Goal: Task Accomplishment & Management: Complete application form

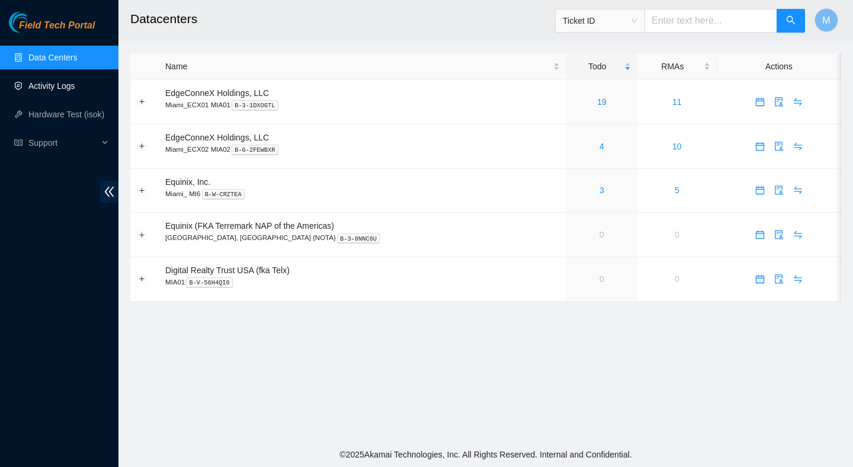
click at [55, 86] on link "Activity Logs" at bounding box center [51, 85] width 47 height 9
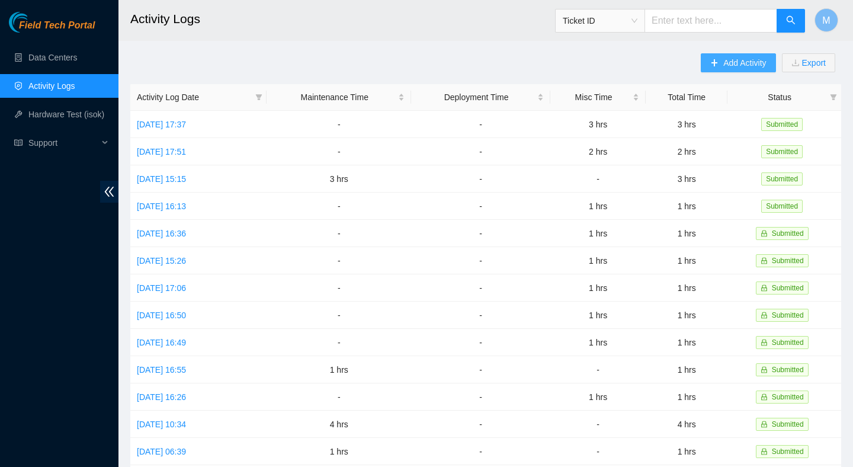
click at [732, 57] on span "Add Activity" at bounding box center [744, 62] width 43 height 13
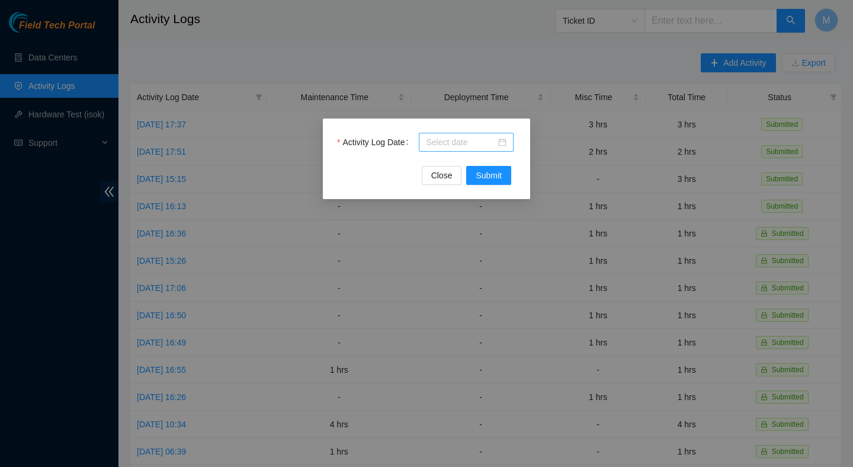
click at [469, 148] on div at bounding box center [466, 142] width 95 height 19
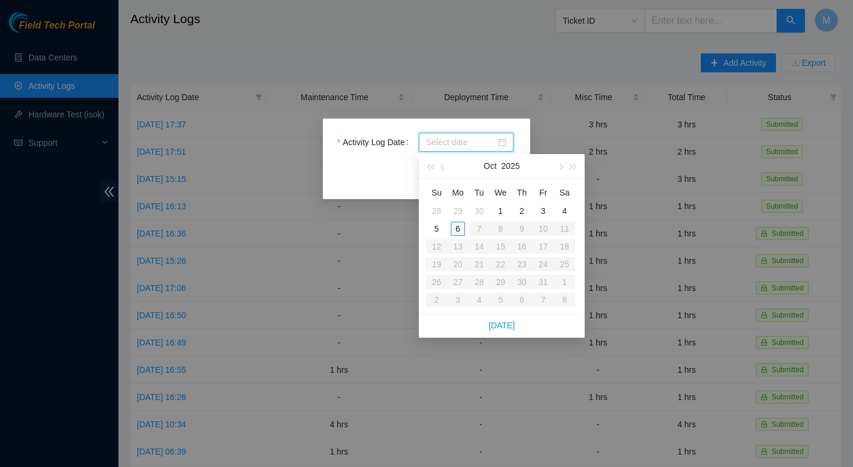
type input "[DATE]"
click at [463, 226] on div "6" at bounding box center [458, 229] width 14 height 14
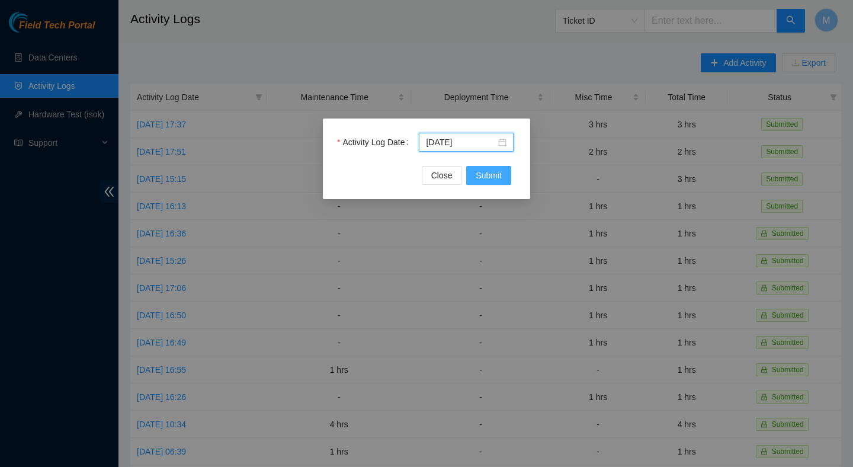
click at [494, 178] on span "Submit" at bounding box center [489, 175] width 26 height 13
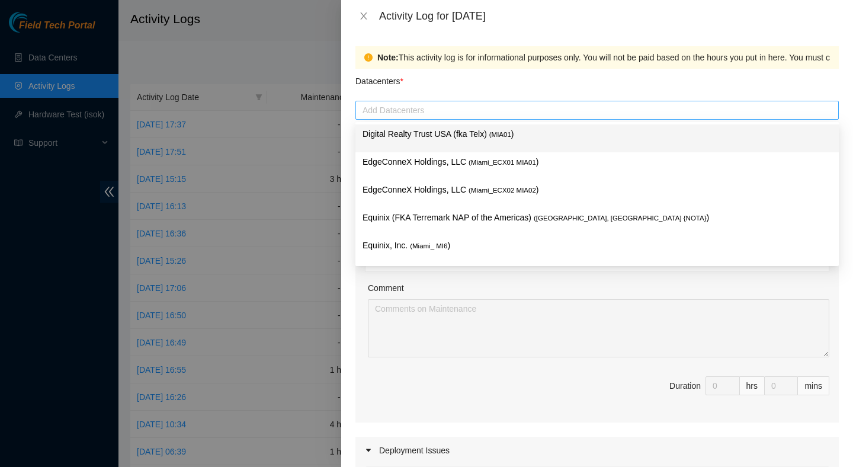
click at [474, 106] on div at bounding box center [597, 110] width 478 height 14
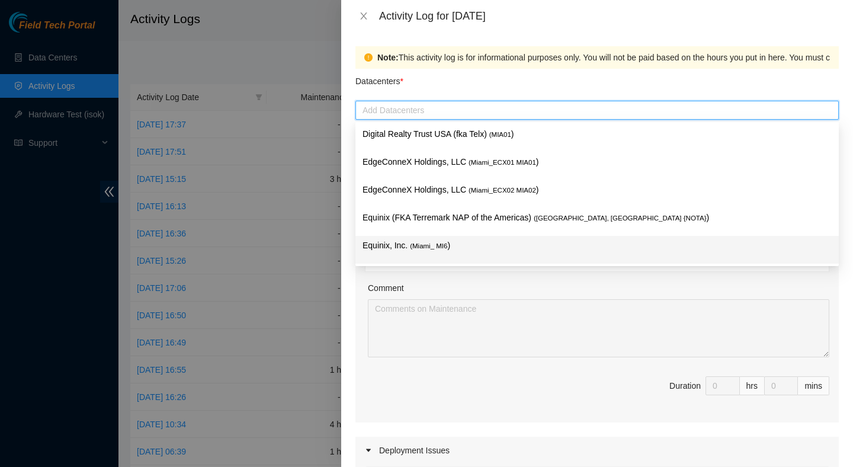
click at [444, 246] on span "( Miami_ MI6" at bounding box center [428, 245] width 37 height 7
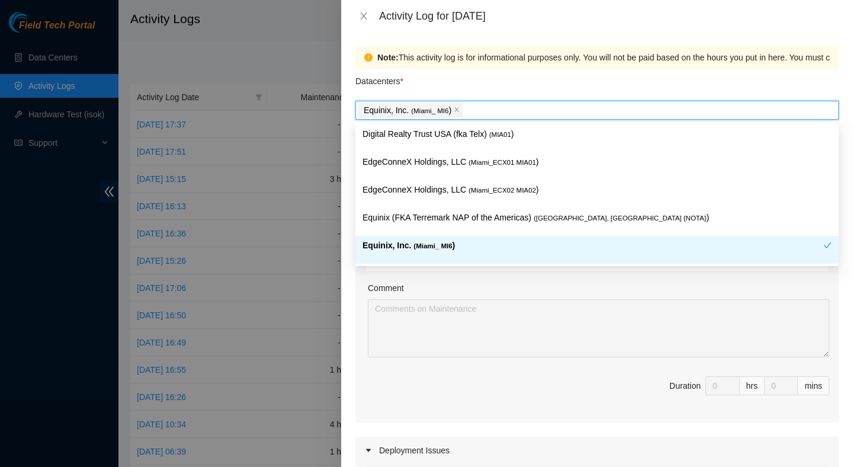
click at [602, 288] on div "Comment" at bounding box center [599, 290] width 462 height 18
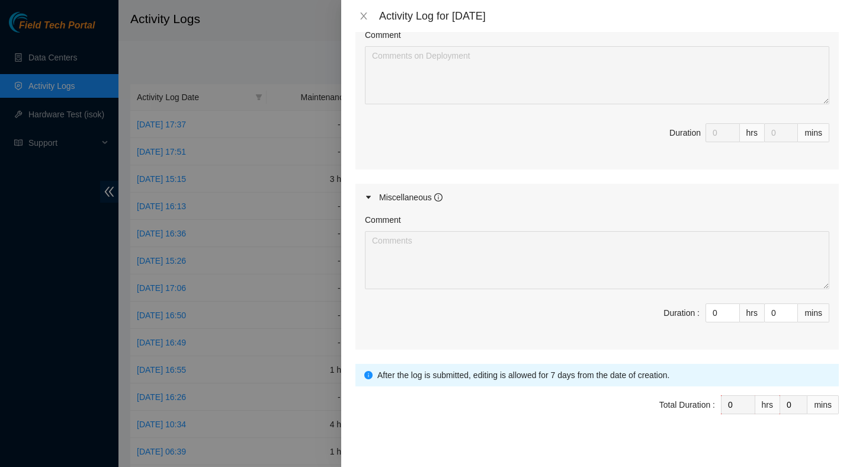
scroll to position [513, 0]
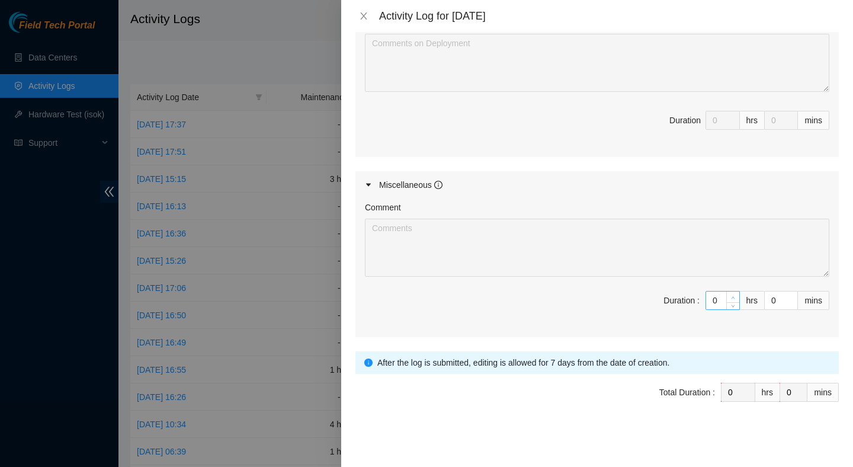
type input "1"
click at [734, 297] on icon "up" at bounding box center [733, 298] width 4 height 4
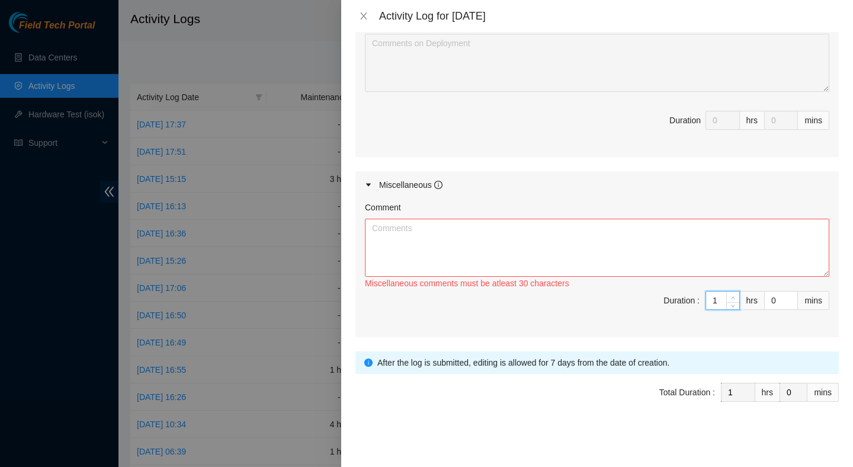
type input "2"
click at [734, 297] on icon "up" at bounding box center [733, 298] width 4 height 4
type input "3"
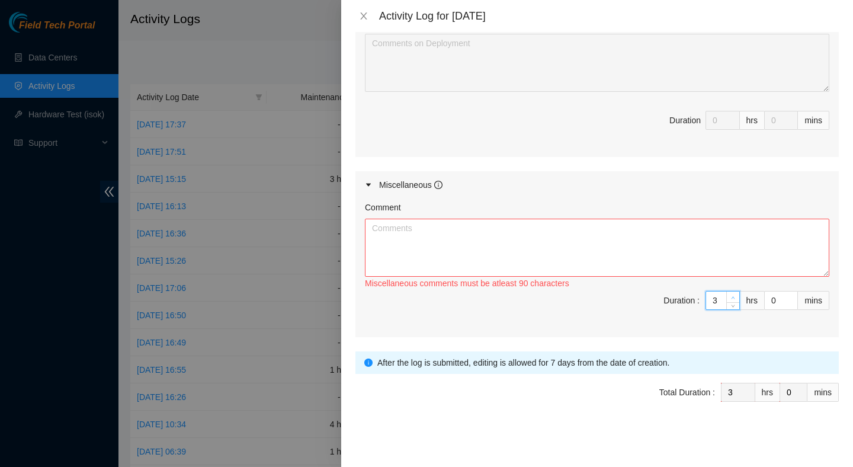
click at [734, 297] on icon "up" at bounding box center [733, 298] width 4 height 4
click at [703, 254] on textarea "Comment" at bounding box center [597, 248] width 465 height 58
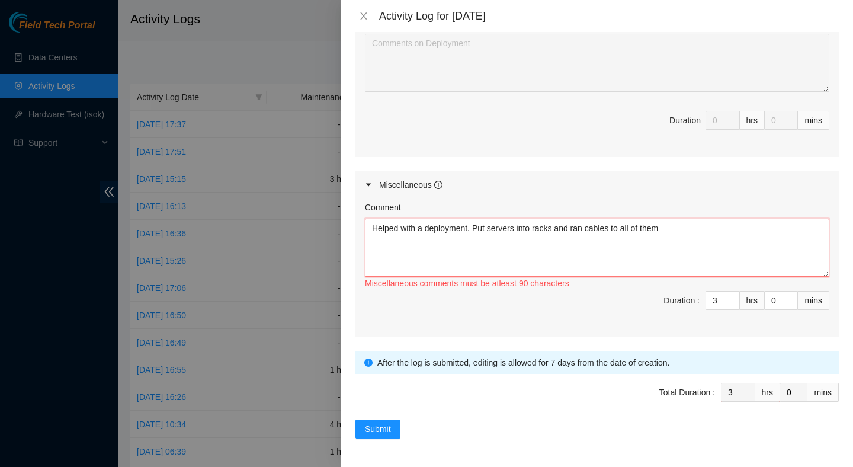
click at [592, 229] on textarea "Helped with a deployment. Put servers into racks and ran cables to all of them" at bounding box center [597, 248] width 465 height 58
click at [754, 229] on textarea "Helped with a deployment. Put servers into racks and ran all necessary cables t…" at bounding box center [597, 248] width 465 height 58
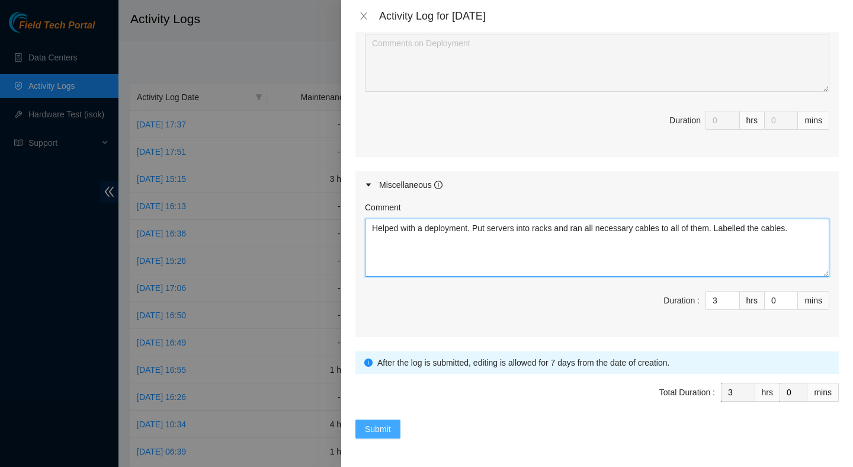
type textarea "Helped with a deployment. Put servers into racks and ran all necessary cables t…"
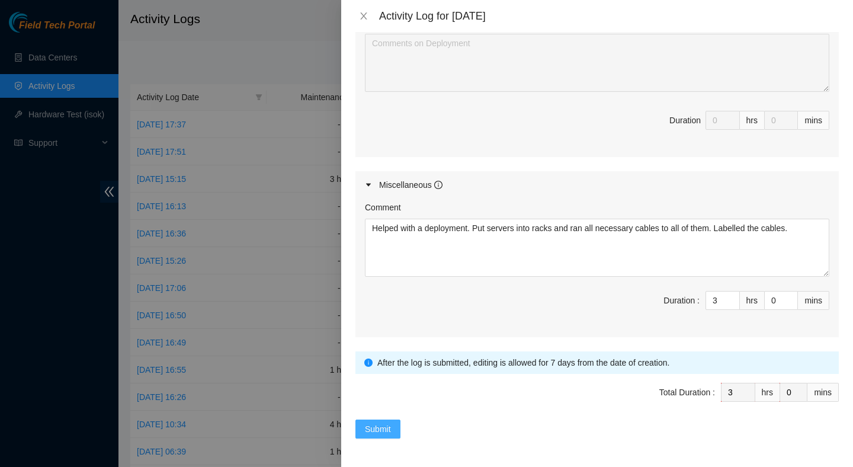
click at [393, 427] on button "Submit" at bounding box center [377, 428] width 45 height 19
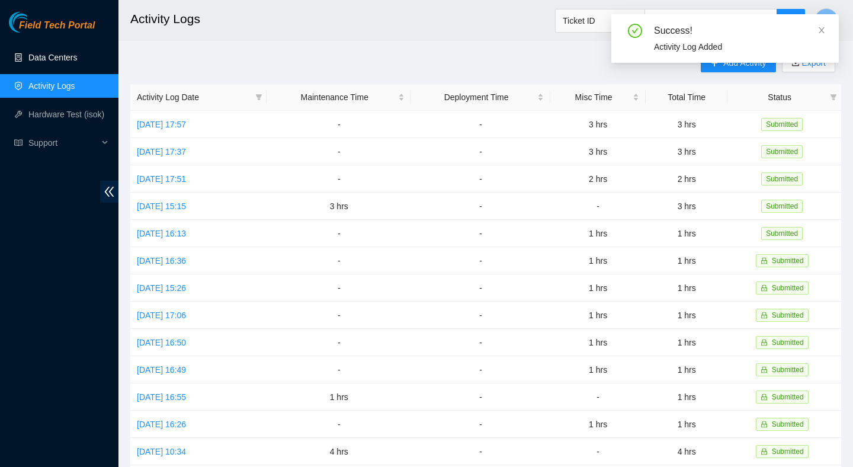
click at [77, 62] on link "Data Centers" at bounding box center [52, 57] width 49 height 9
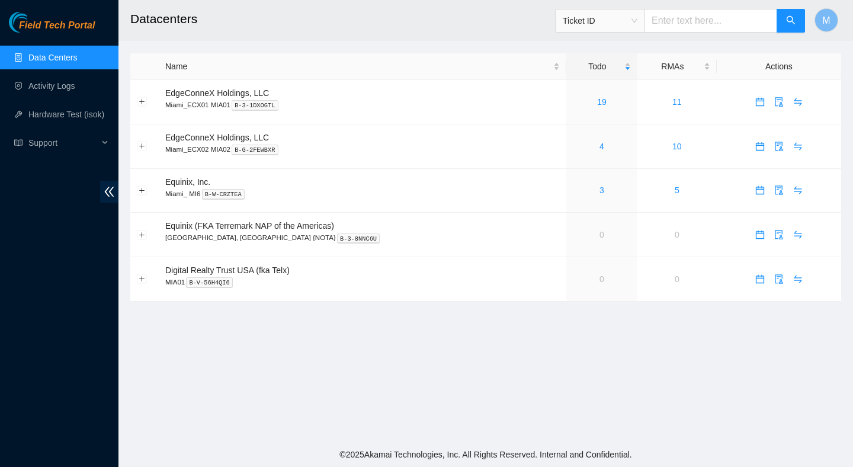
click at [296, 347] on main "Datacenters Ticket ID M Name Todo RMAs Actions EdgeConneX Holdings, LLC [GEOGRA…" at bounding box center [485, 221] width 735 height 442
